Goal: Information Seeking & Learning: Learn about a topic

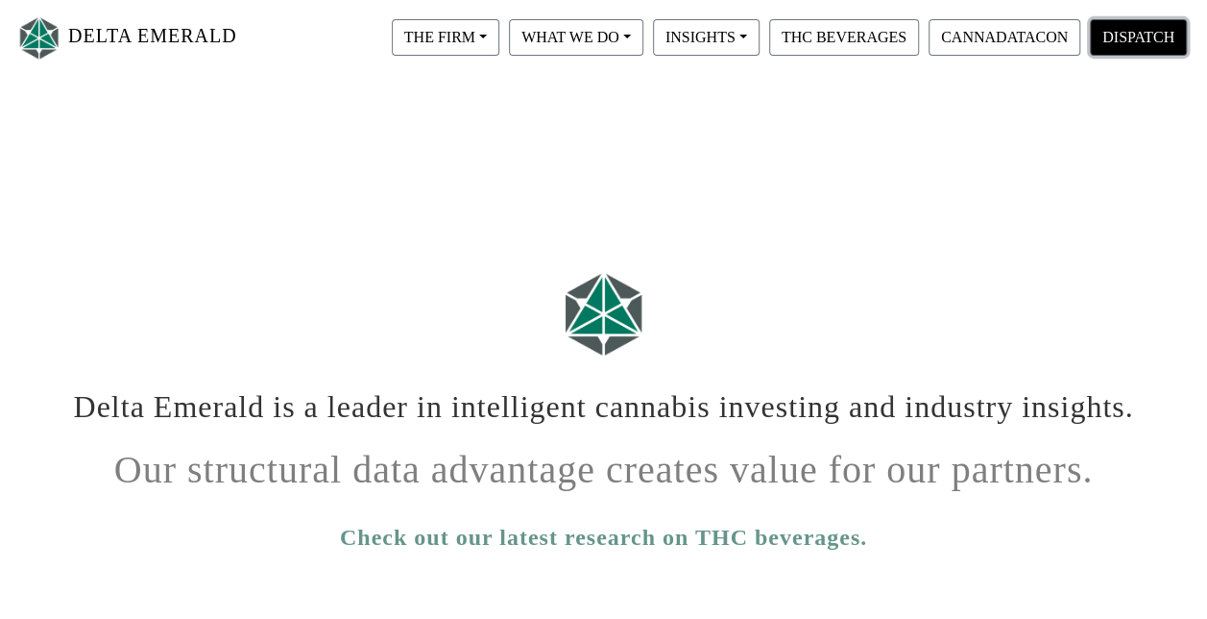
click at [1145, 48] on button "DISPATCH" at bounding box center [1138, 37] width 97 height 37
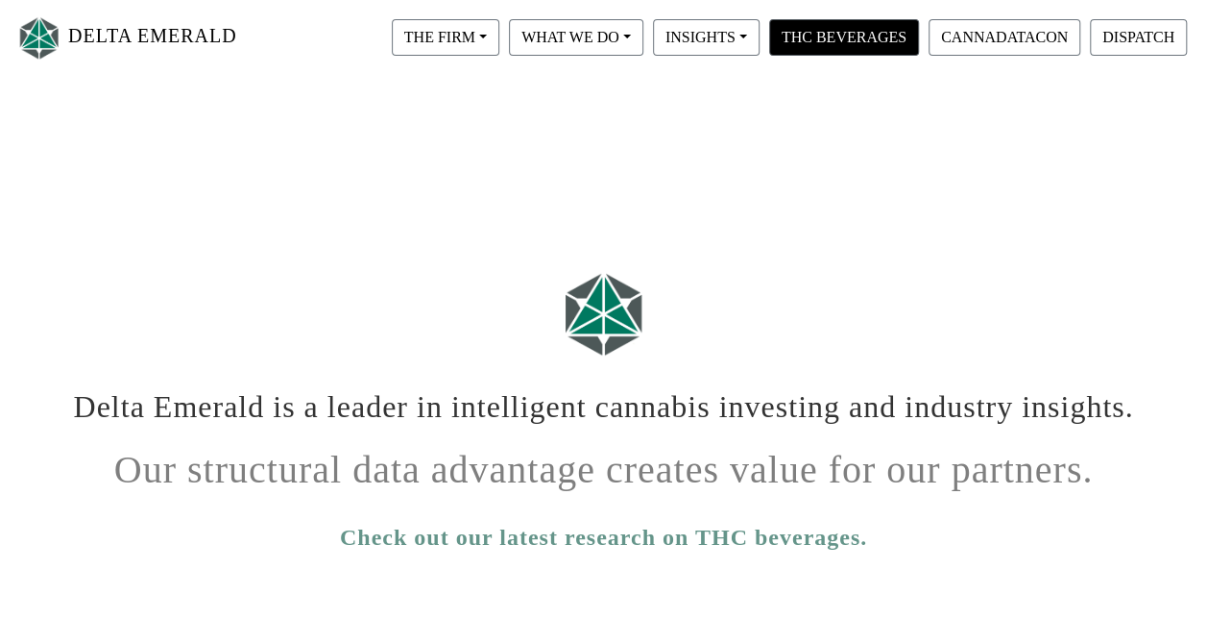
click at [865, 37] on button "THC BEVERAGES" at bounding box center [844, 37] width 150 height 37
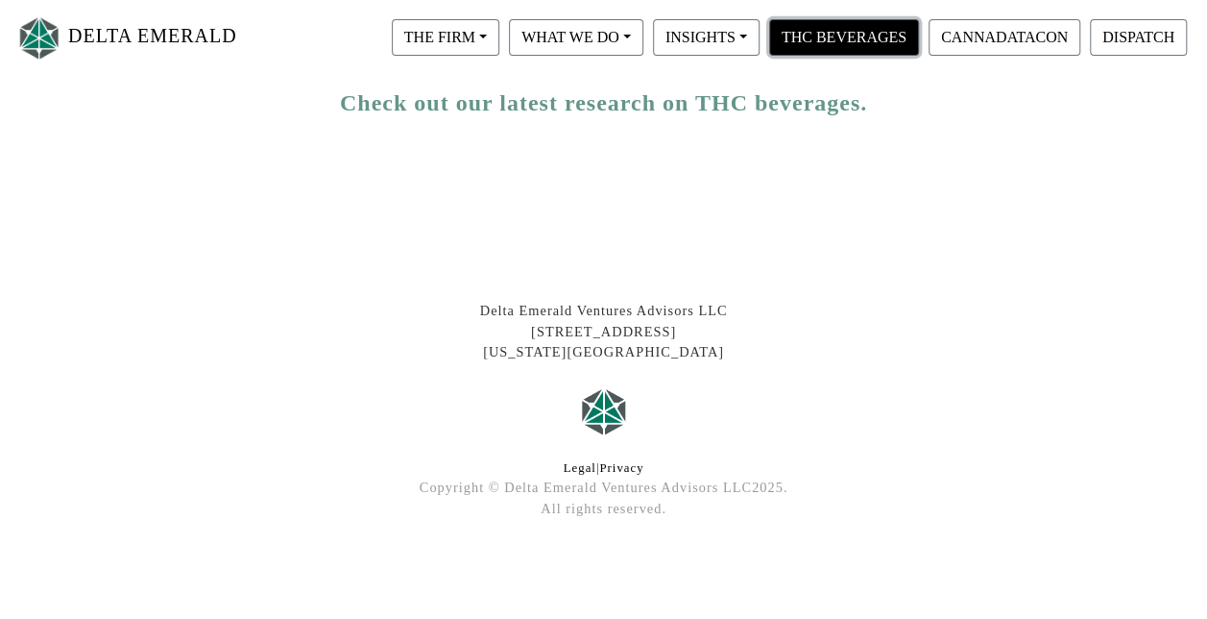
scroll to position [440, 0]
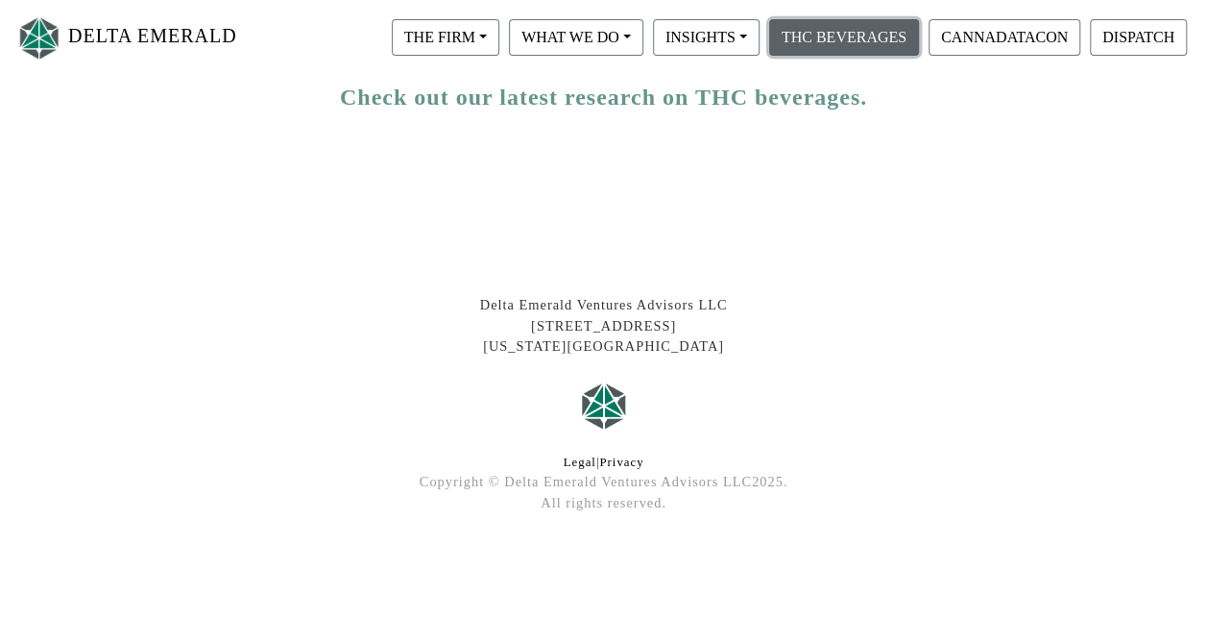
click at [824, 108] on link "Check out our latest research on THC beverages." at bounding box center [603, 97] width 527 height 35
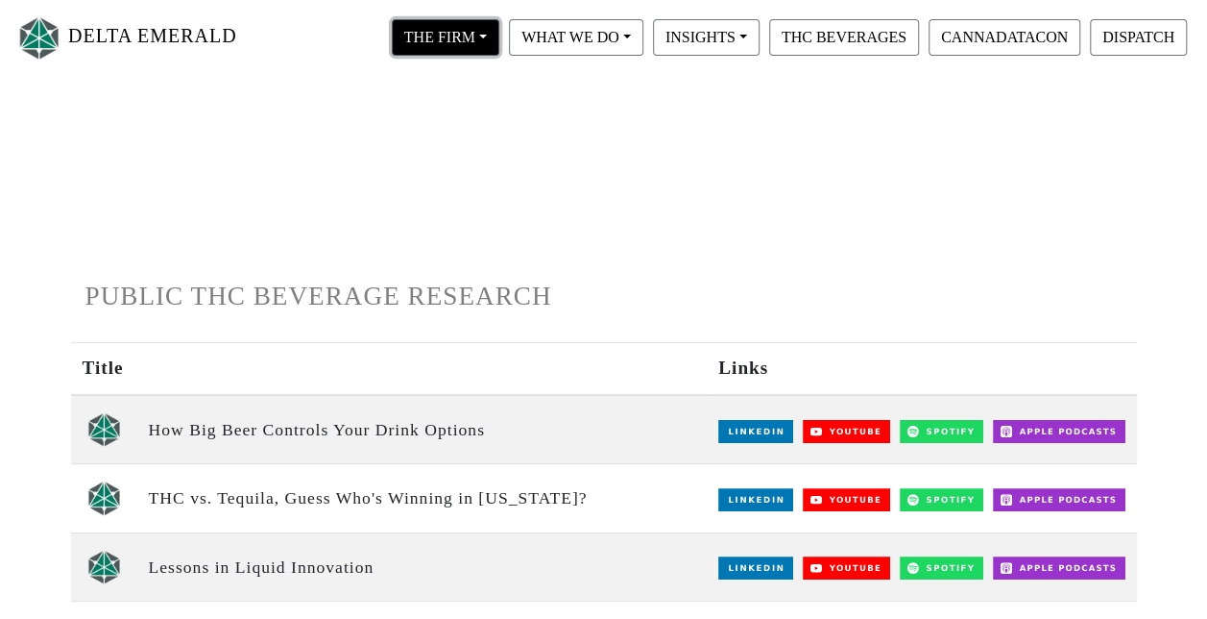
click at [482, 37] on button "THE FIRM" at bounding box center [446, 37] width 108 height 37
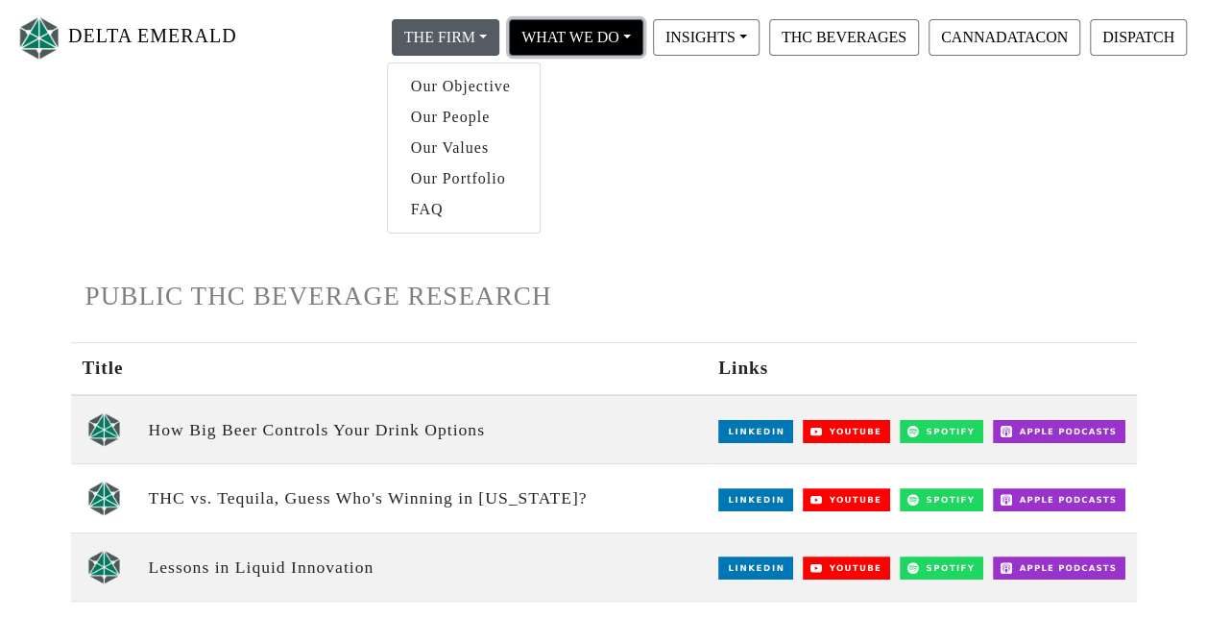
click at [500, 49] on button "WHAT WE DO" at bounding box center [446, 37] width 108 height 37
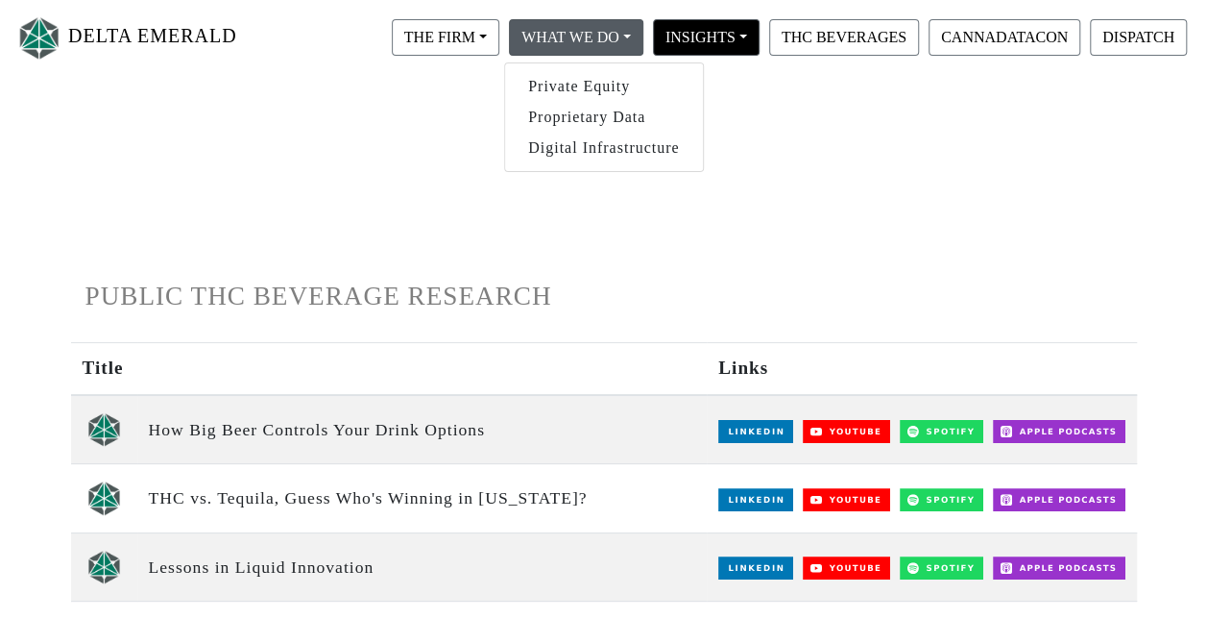
click at [500, 37] on button "INSIGHTS" at bounding box center [446, 37] width 108 height 37
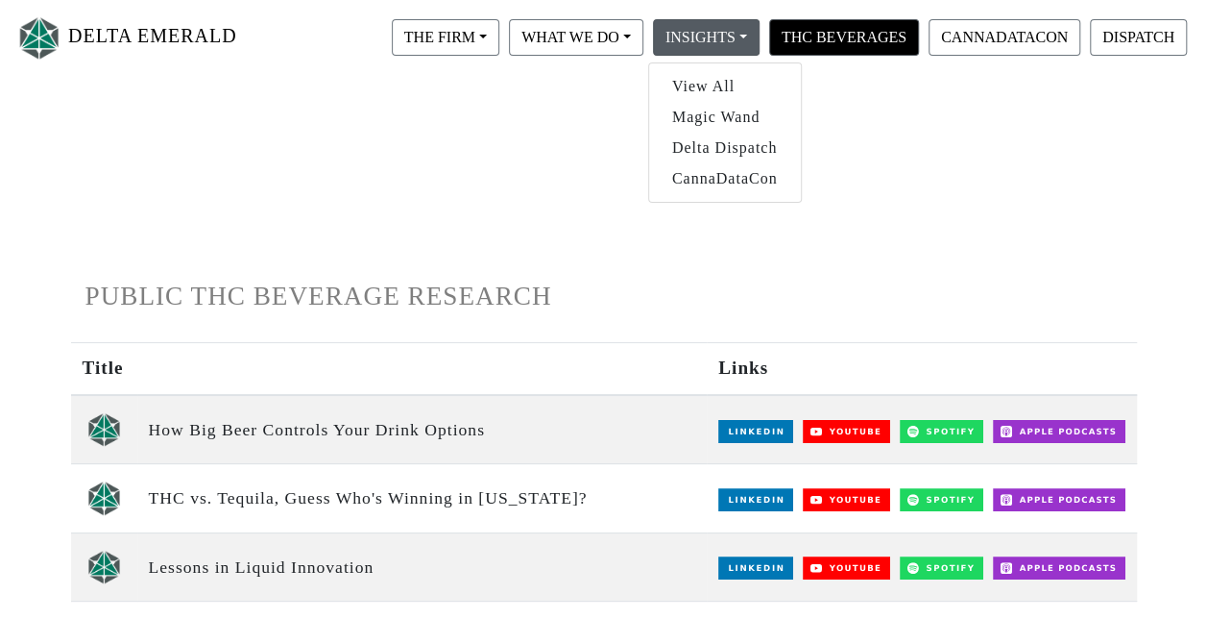
click at [840, 41] on button "THC BEVERAGES" at bounding box center [844, 37] width 150 height 37
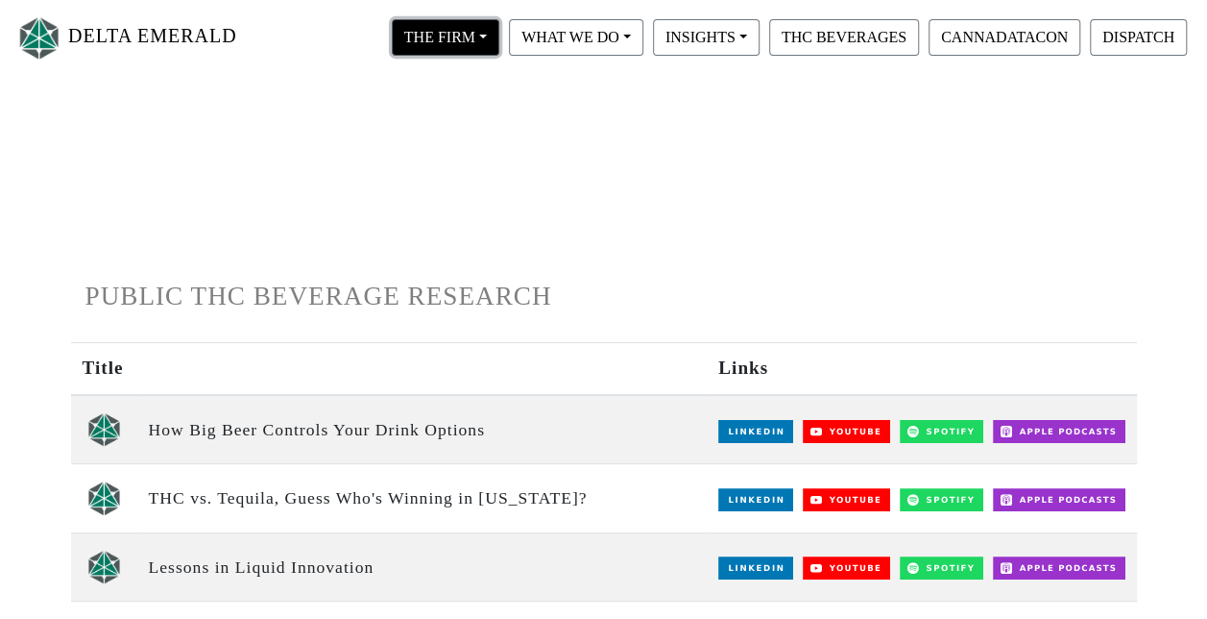
click at [482, 37] on button "THE FIRM" at bounding box center [446, 37] width 108 height 37
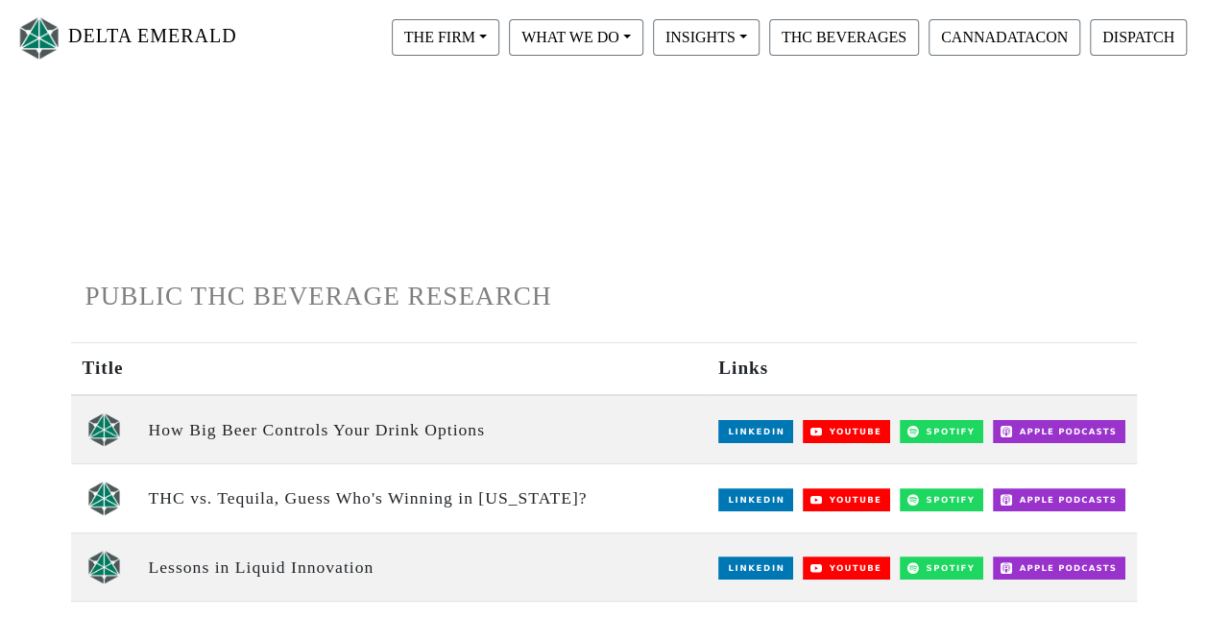
click at [493, 33] on button "THE FIRM" at bounding box center [446, 37] width 108 height 37
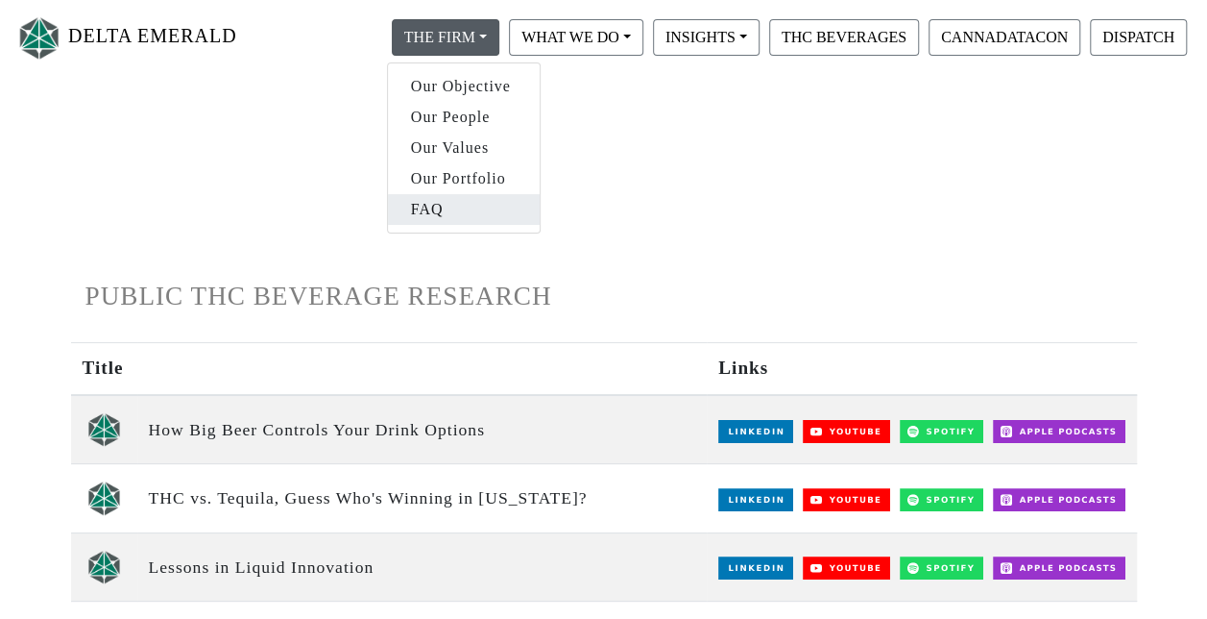
click at [438, 217] on link "FAQ" at bounding box center [464, 209] width 152 height 31
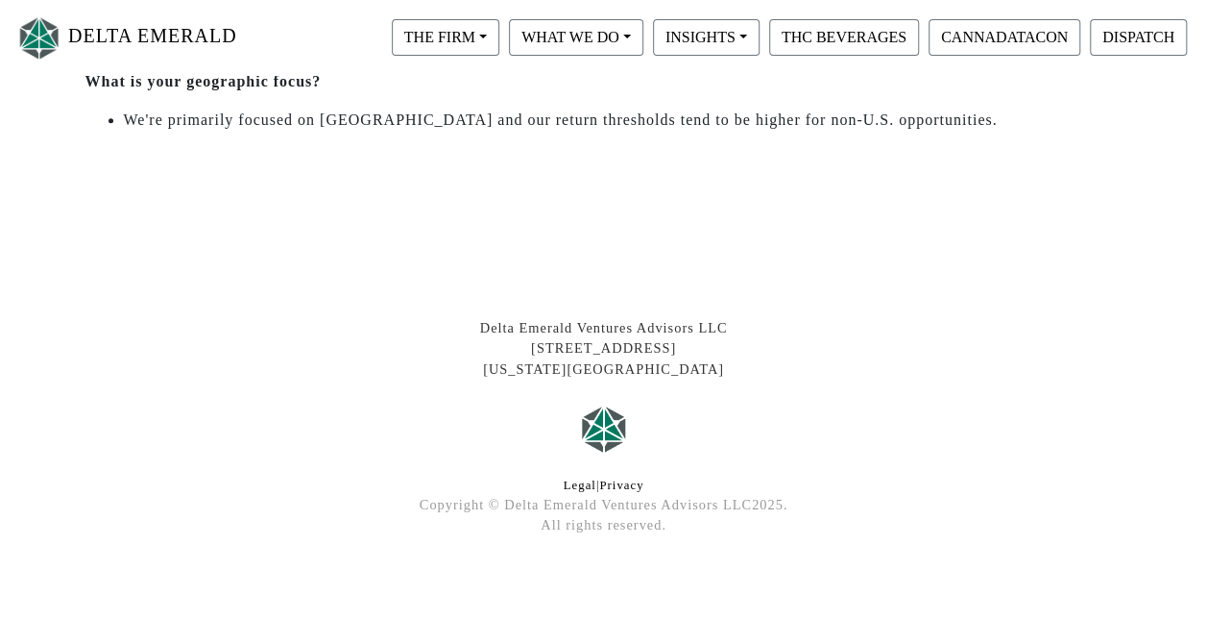
scroll to position [1139, 0]
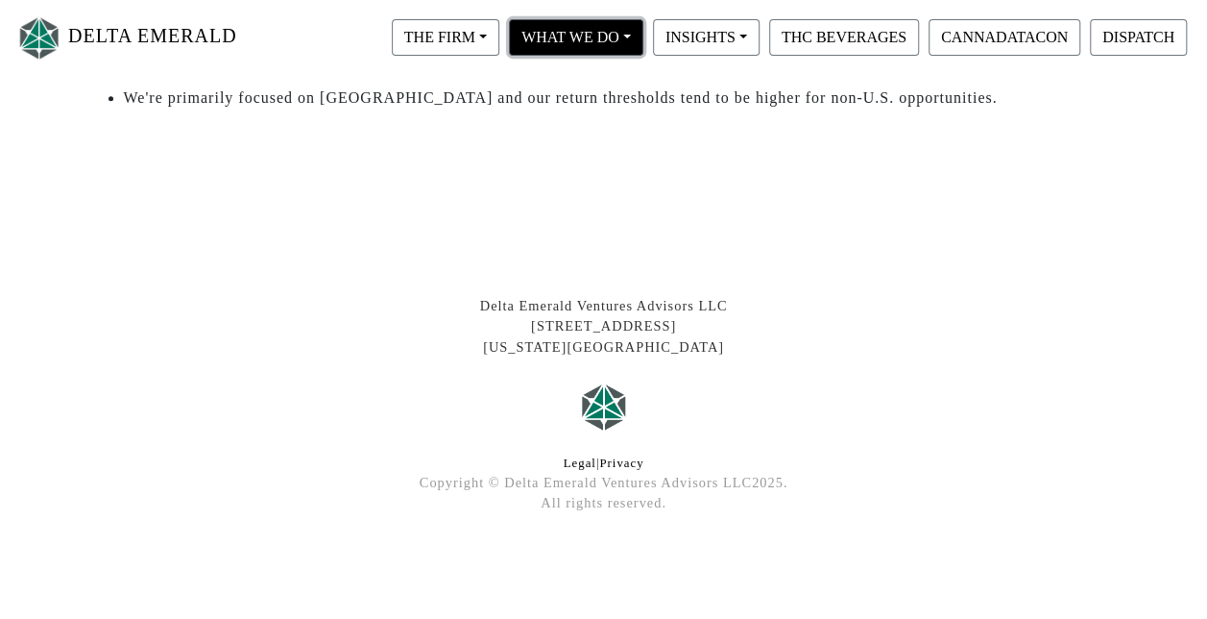
click at [500, 41] on button "WHAT WE DO" at bounding box center [446, 37] width 108 height 37
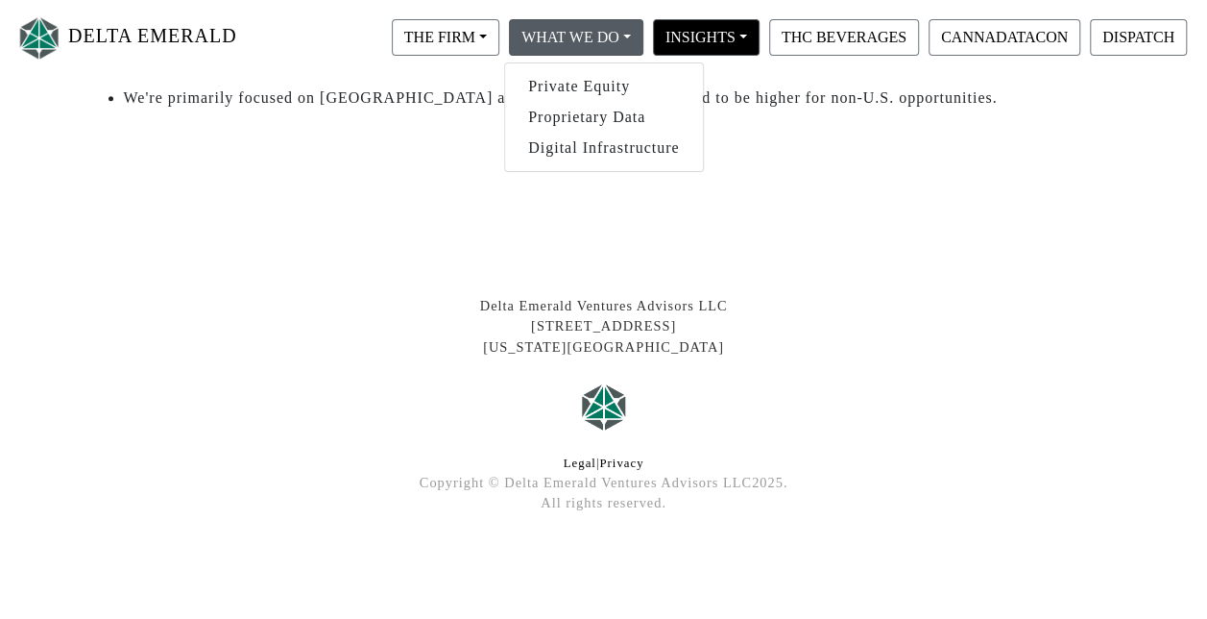
click at [500, 37] on button "INSIGHTS" at bounding box center [446, 37] width 108 height 37
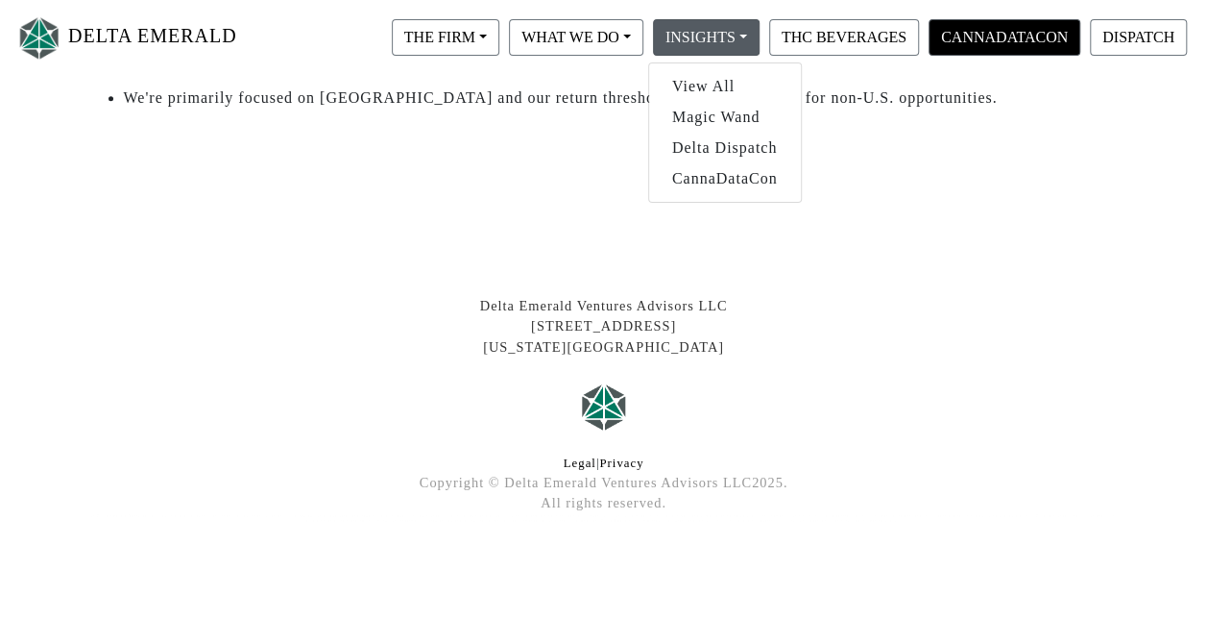
click at [1024, 32] on button "CANNADATACON" at bounding box center [1005, 37] width 152 height 37
